Goal: Transaction & Acquisition: Obtain resource

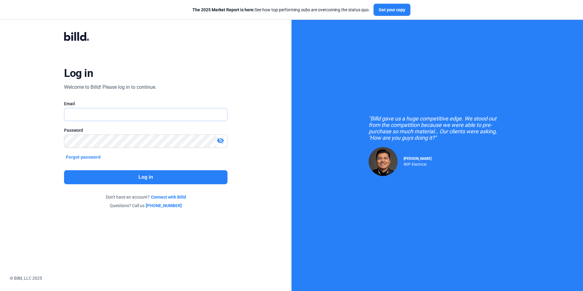
type input "[PERSON_NAME][EMAIL_ADDRESS][DOMAIN_NAME]"
click at [142, 177] on button "Log in" at bounding box center [145, 177] width 163 height 14
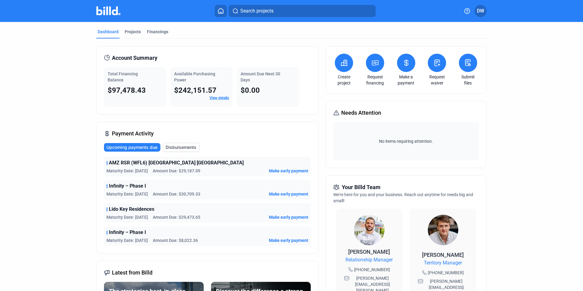
drag, startPoint x: 403, startPoint y: 66, endPoint x: 420, endPoint y: 118, distance: 55.1
click at [420, 118] on div "Create project Request financing Make a payment Request waiver Submit files Nee…" at bounding box center [405, 241] width 160 height 390
click at [218, 99] on link "View details" at bounding box center [218, 98] width 19 height 4
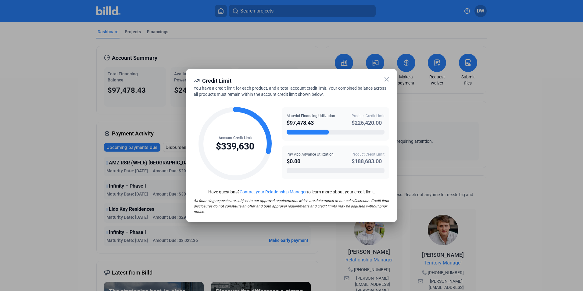
click at [385, 80] on icon at bounding box center [386, 79] width 7 height 7
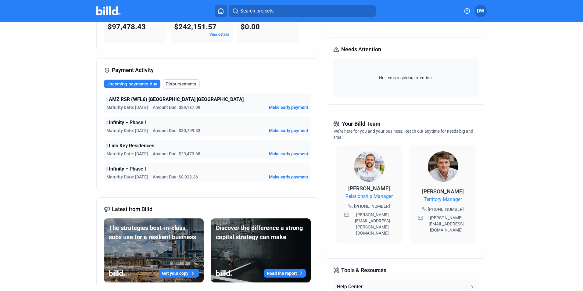
scroll to position [28, 0]
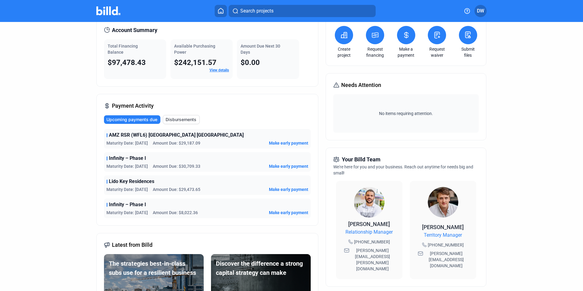
click at [173, 121] on span "Disbursements" at bounding box center [180, 119] width 31 height 6
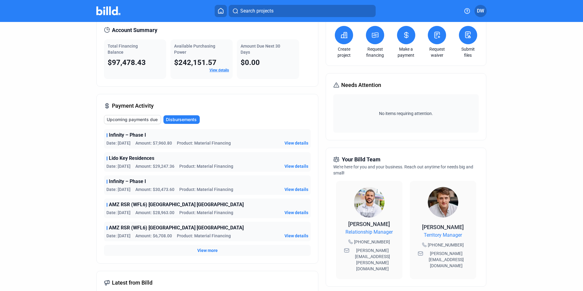
click at [204, 251] on span "View more" at bounding box center [207, 250] width 20 height 6
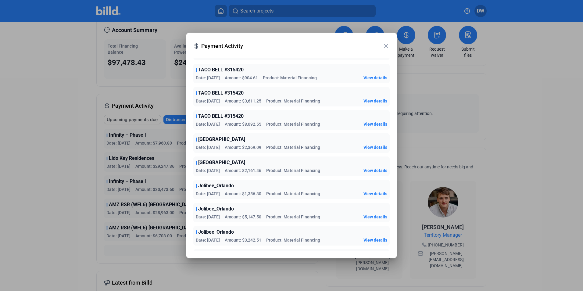
scroll to position [744, 0]
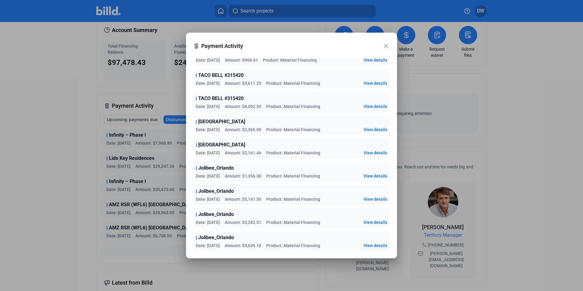
click at [491, 101] on div at bounding box center [291, 145] width 583 height 291
click at [386, 47] on mat-icon "close" at bounding box center [385, 45] width 7 height 7
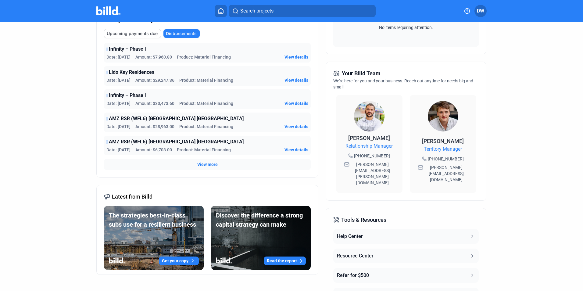
scroll to position [150, 0]
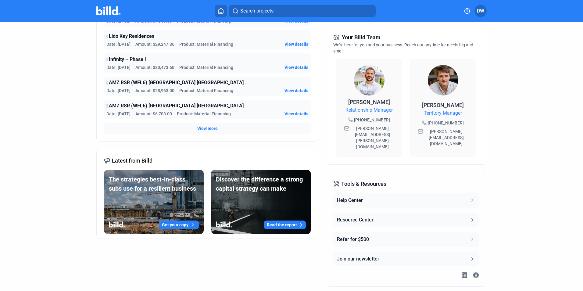
click at [471, 218] on icon at bounding box center [472, 219] width 2 height 3
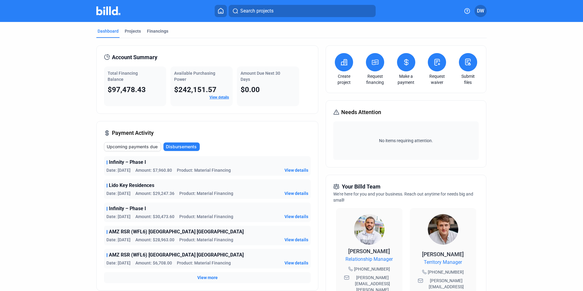
scroll to position [0, 0]
click at [148, 30] on div "Financings" at bounding box center [157, 32] width 21 height 6
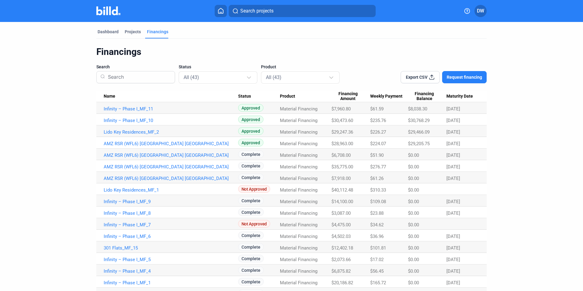
click at [420, 77] on span "Export CSV" at bounding box center [417, 77] width 22 height 6
